Goal: Task Accomplishment & Management: Complete application form

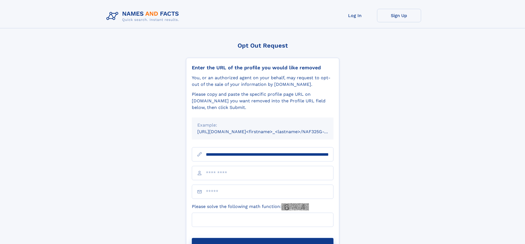
type input "**********"
type input "*"
click at [262, 238] on button "Submit Opt Out Request" at bounding box center [263, 247] width 142 height 18
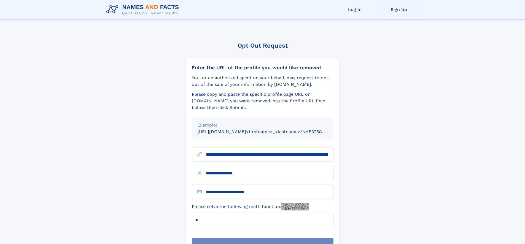
scroll to position [18, 0]
